Goal: Use online tool/utility: Utilize a website feature to perform a specific function

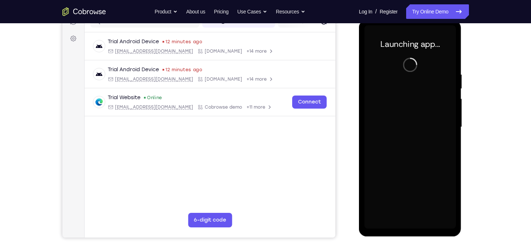
scroll to position [100, 0]
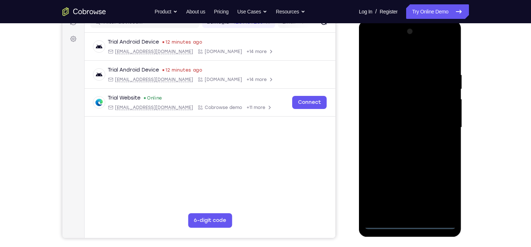
click at [407, 224] on div at bounding box center [410, 127] width 91 height 203
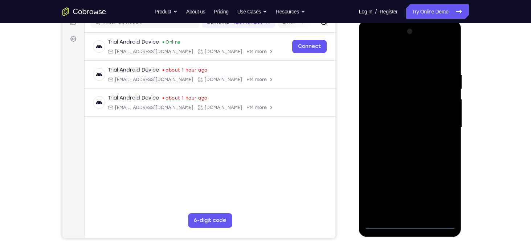
click at [442, 190] on div at bounding box center [410, 127] width 91 height 203
click at [399, 61] on div at bounding box center [410, 127] width 91 height 203
click at [439, 121] on div at bounding box center [410, 127] width 91 height 203
drag, startPoint x: 403, startPoint y: 140, endPoint x: 585, endPoint y: 68, distance: 195.8
click at [403, 140] on div at bounding box center [410, 127] width 91 height 203
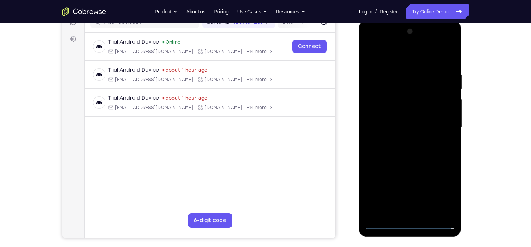
click at [387, 114] on div at bounding box center [410, 127] width 91 height 203
click at [395, 123] on div at bounding box center [410, 127] width 91 height 203
click at [408, 140] on div at bounding box center [410, 127] width 91 height 203
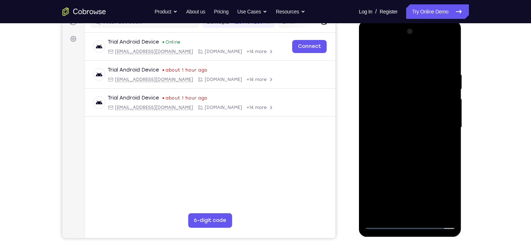
click at [431, 121] on div at bounding box center [410, 127] width 91 height 203
click at [384, 114] on div at bounding box center [410, 127] width 91 height 203
click at [385, 114] on div at bounding box center [410, 127] width 91 height 203
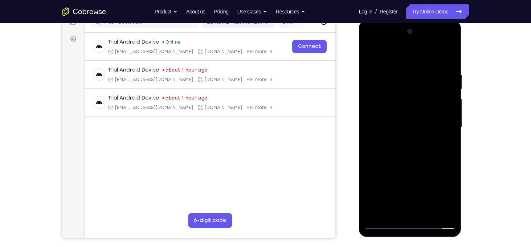
click at [385, 114] on div at bounding box center [410, 127] width 91 height 203
click at [387, 114] on div at bounding box center [410, 127] width 91 height 203
click at [403, 141] on div at bounding box center [410, 127] width 91 height 203
click at [412, 111] on div at bounding box center [410, 127] width 91 height 203
click at [426, 214] on div at bounding box center [410, 127] width 91 height 203
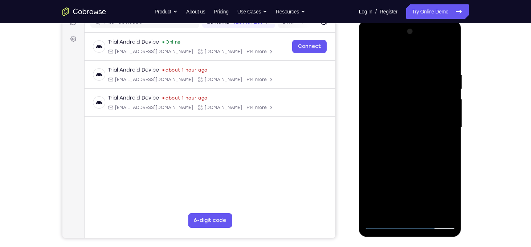
click at [404, 156] on div at bounding box center [410, 127] width 91 height 203
click at [440, 141] on div at bounding box center [410, 127] width 91 height 203
drag, startPoint x: 402, startPoint y: 168, endPoint x: 404, endPoint y: 121, distance: 48.0
click at [404, 121] on div at bounding box center [410, 127] width 91 height 203
click at [371, 51] on div at bounding box center [410, 127] width 91 height 203
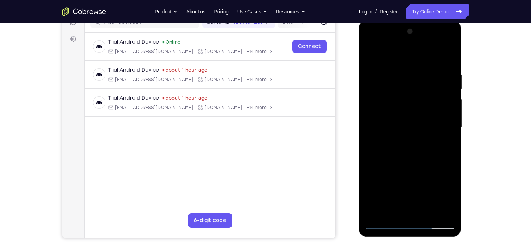
click at [428, 214] on div at bounding box center [410, 127] width 91 height 203
drag, startPoint x: 406, startPoint y: 151, endPoint x: 402, endPoint y: 125, distance: 26.3
click at [402, 125] on div at bounding box center [410, 127] width 91 height 203
click at [400, 142] on div at bounding box center [410, 127] width 91 height 203
click at [370, 57] on div at bounding box center [410, 127] width 91 height 203
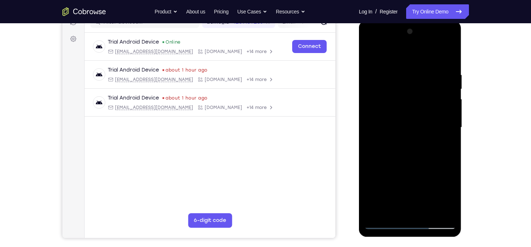
click at [370, 57] on div at bounding box center [410, 127] width 91 height 203
click at [445, 212] on div at bounding box center [410, 127] width 91 height 203
click at [430, 213] on div at bounding box center [410, 127] width 91 height 203
click at [410, 139] on div at bounding box center [410, 127] width 91 height 203
click at [444, 147] on div at bounding box center [410, 127] width 91 height 203
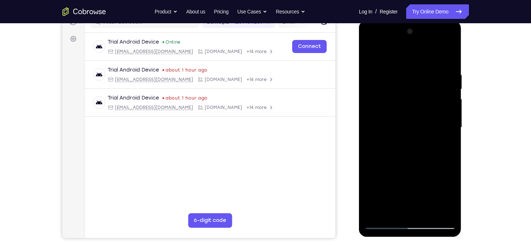
click at [445, 146] on div at bounding box center [410, 127] width 91 height 203
click at [443, 146] on div at bounding box center [410, 127] width 91 height 203
click at [371, 52] on div at bounding box center [410, 127] width 91 height 203
click at [397, 171] on div at bounding box center [410, 127] width 91 height 203
click at [446, 144] on div at bounding box center [410, 127] width 91 height 203
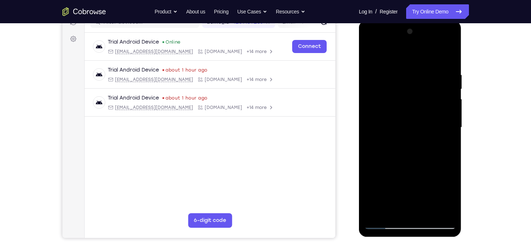
click at [372, 55] on div at bounding box center [410, 127] width 91 height 203
